Goal: Book appointment/travel/reservation

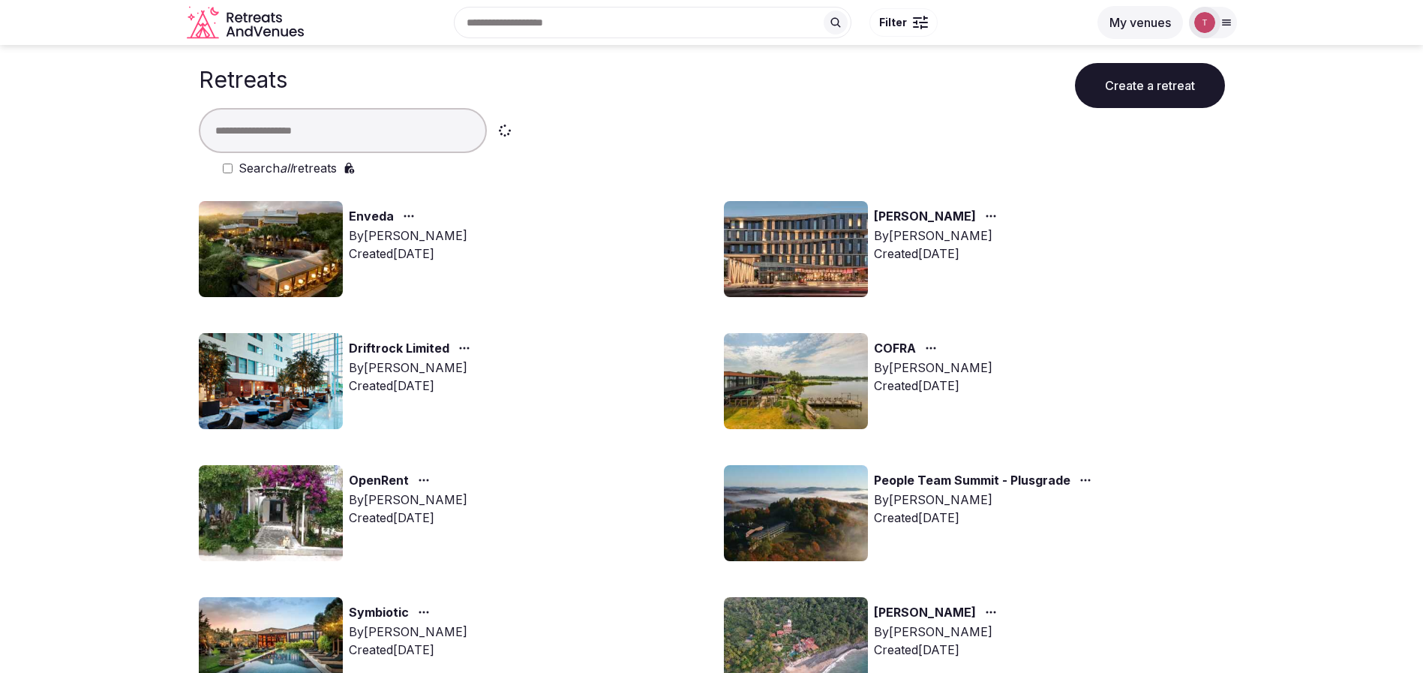
click at [299, 221] on img at bounding box center [271, 249] width 144 height 96
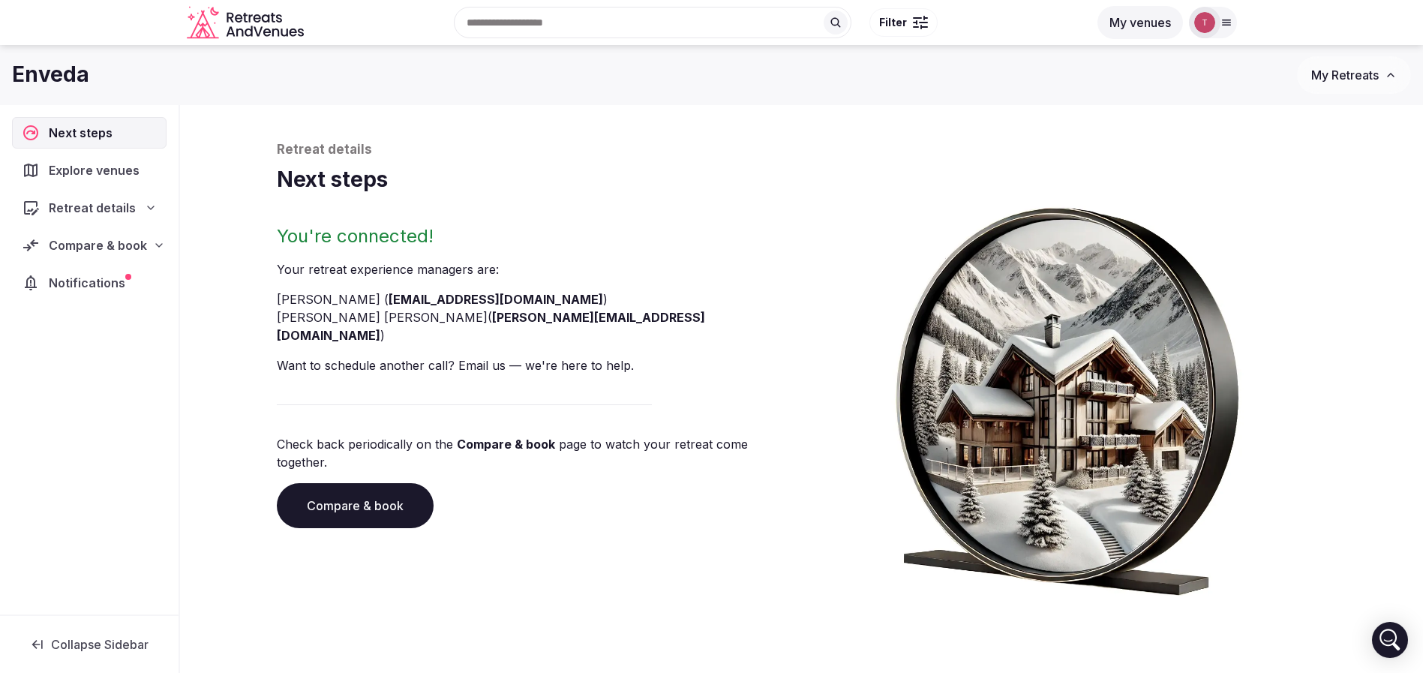
click at [374, 484] on link "Compare & book" at bounding box center [355, 505] width 157 height 45
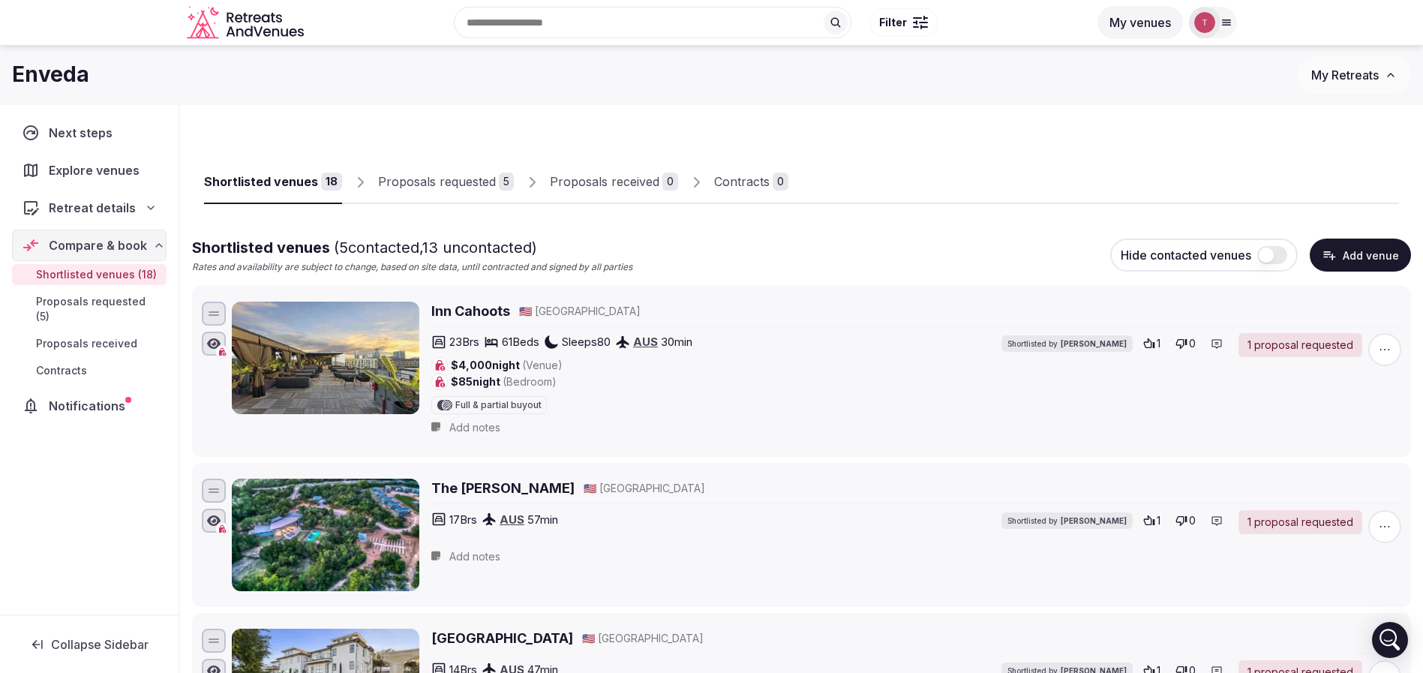
click at [122, 212] on span "Retreat details" at bounding box center [92, 208] width 87 height 18
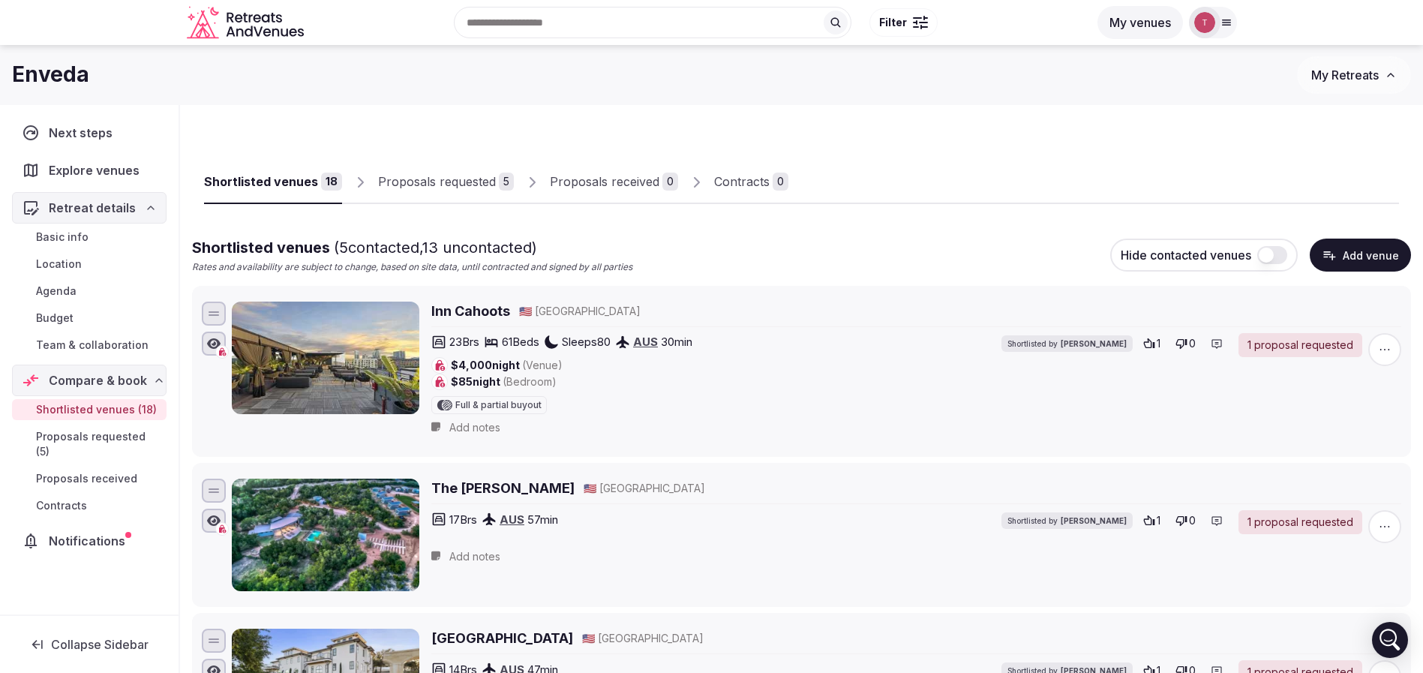
click at [117, 344] on span "Team & collaboration" at bounding box center [92, 345] width 113 height 15
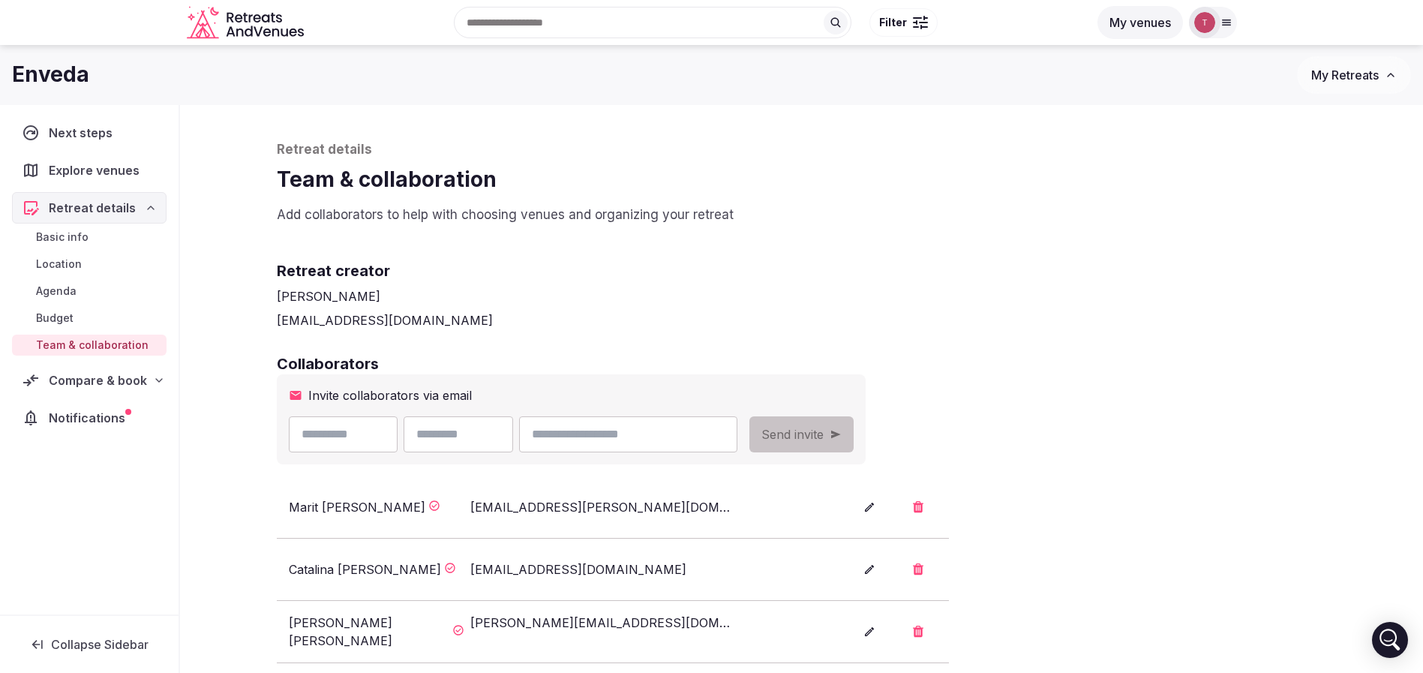
click at [117, 344] on span "Team & collaboration" at bounding box center [92, 345] width 113 height 15
